Goal: Information Seeking & Learning: Find specific fact

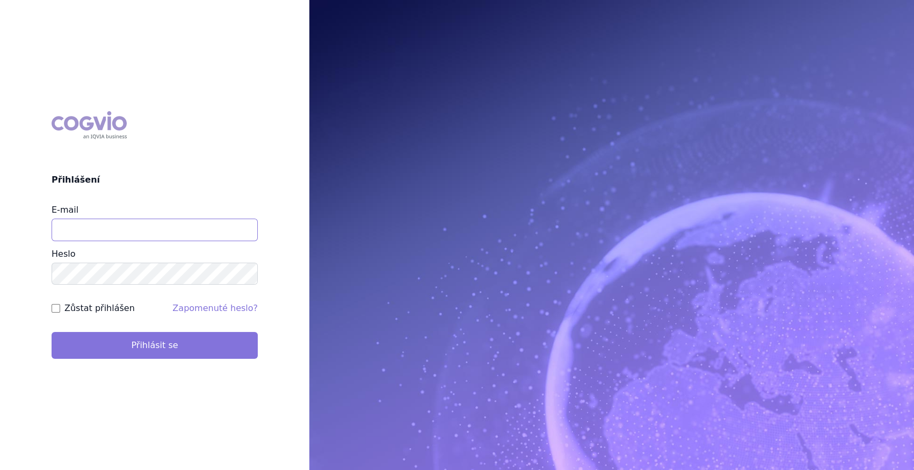
type input "marek_sebrle@accord-healthcare.com"
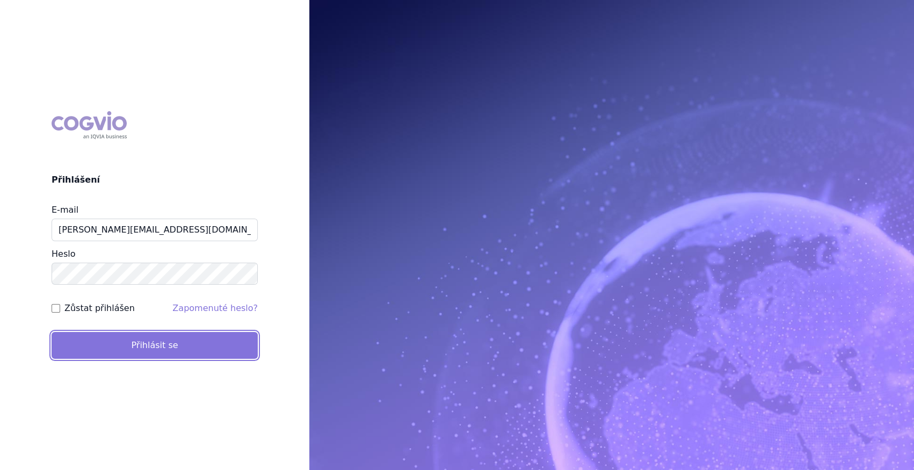
click at [134, 350] on button "Přihlásit se" at bounding box center [155, 345] width 206 height 27
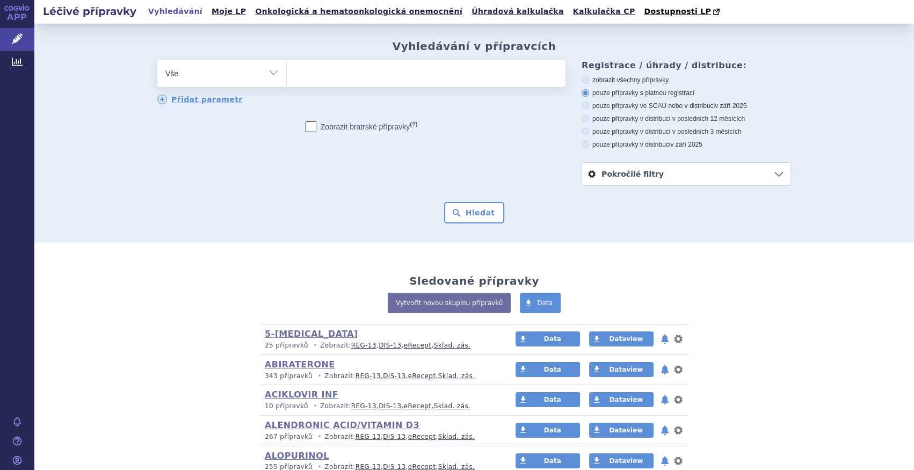
click at [273, 75] on select "Vše Přípravek/SUKL kód MAH VPOIS ATC/Aktivní látka Léková forma Síla" at bounding box center [221, 72] width 129 height 24
select select "filter-atc-group"
click at [157, 61] on select "Vše Přípravek/SUKL kód MAH VPOIS ATC/Aktivní látka Léková forma Síla" at bounding box center [221, 72] width 129 height 24
click at [478, 76] on ul at bounding box center [426, 71] width 279 height 23
click at [287, 76] on select at bounding box center [286, 73] width 1 height 27
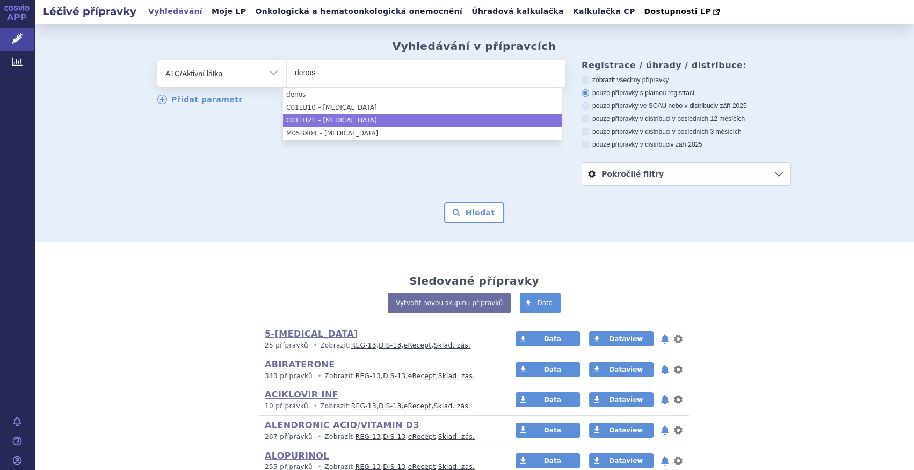
type input "denos"
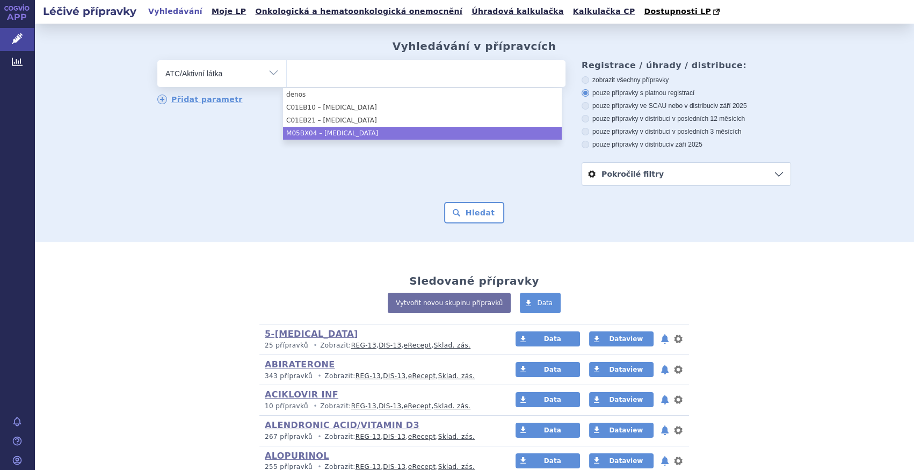
select select "M05BX04"
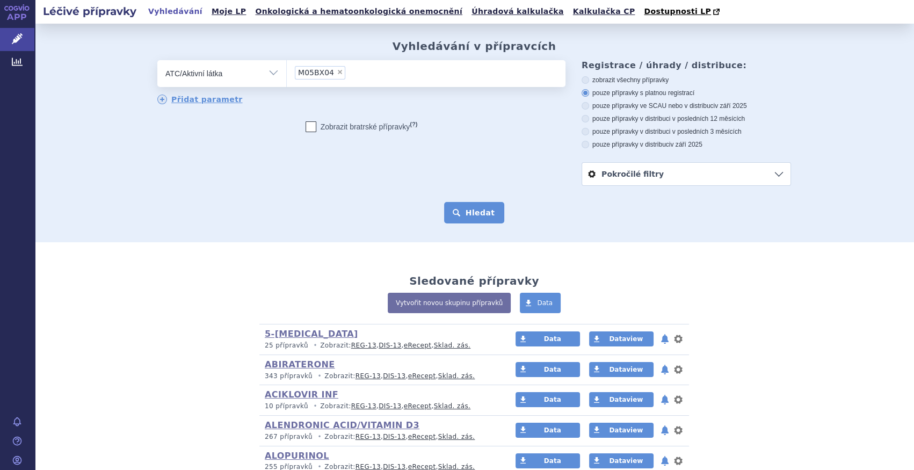
click at [483, 219] on button "Hledat" at bounding box center [474, 212] width 61 height 21
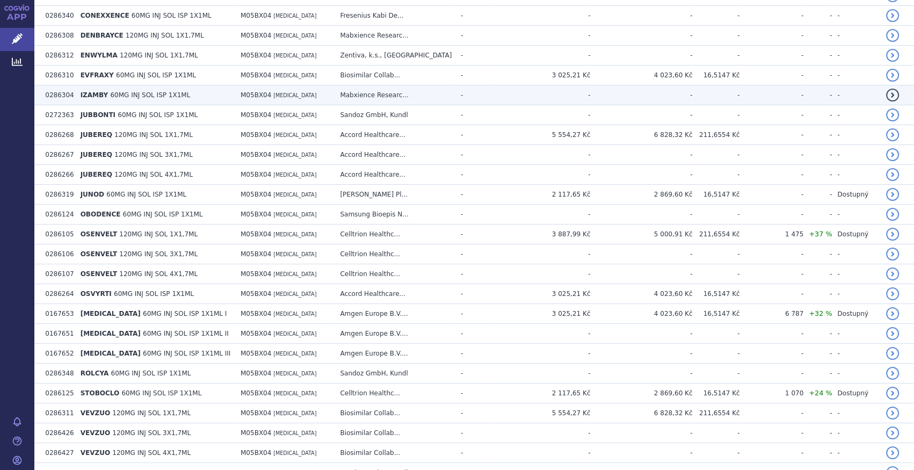
scroll to position [188, 0]
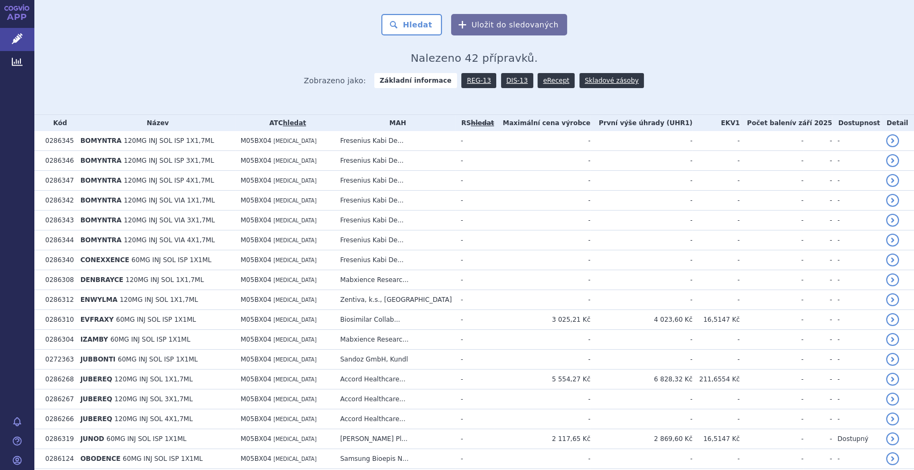
click at [163, 123] on th "Název" at bounding box center [155, 123] width 160 height 16
drag, startPoint x: 163, startPoint y: 123, endPoint x: 150, endPoint y: 123, distance: 12.9
click at [150, 123] on th "Název" at bounding box center [155, 123] width 160 height 16
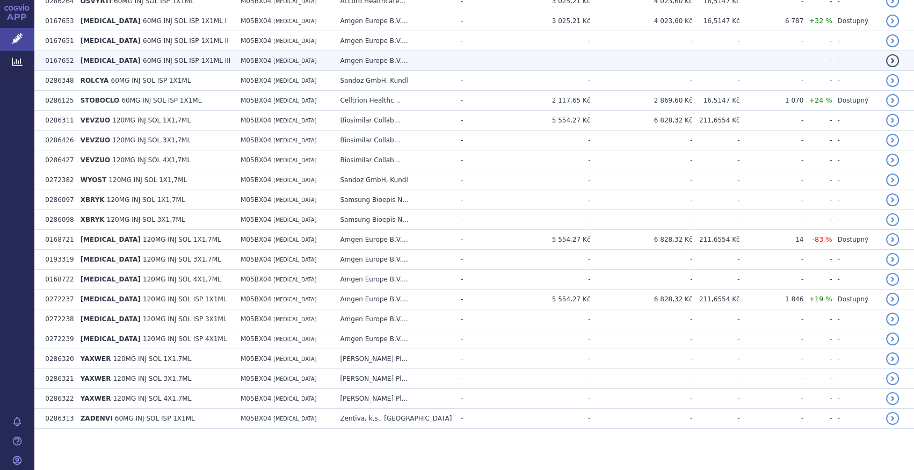
scroll to position [530, 0]
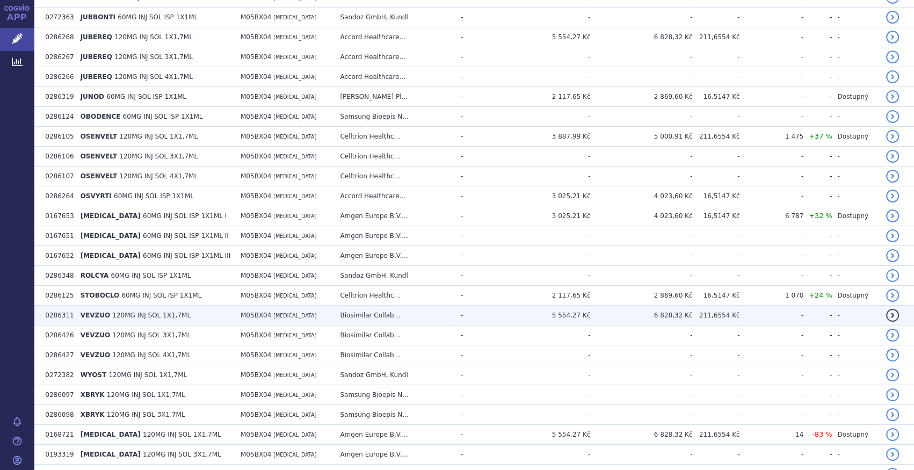
click at [134, 320] on td "VEVZUO 120MG INJ SOL 1X1,7ML" at bounding box center [155, 315] width 160 height 20
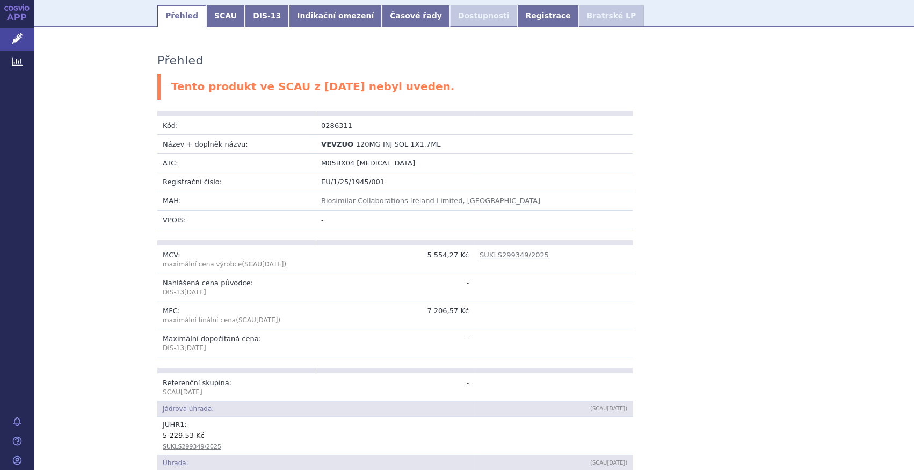
scroll to position [195, 0]
